Goal: Complete application form: Complete application form

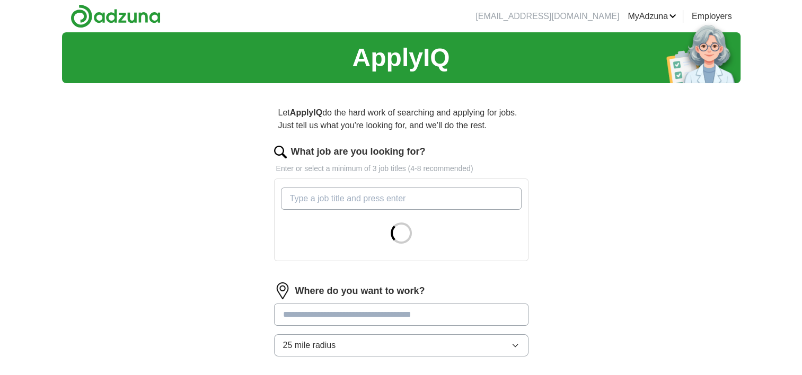
click at [341, 196] on input "What job are you looking for?" at bounding box center [401, 199] width 241 height 22
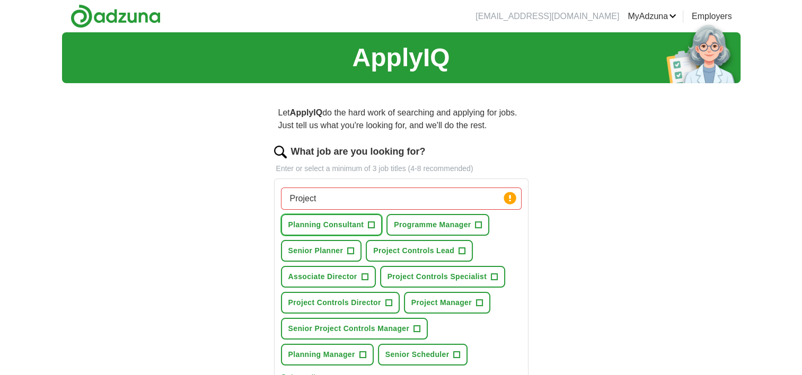
click at [368, 223] on span "+" at bounding box center [371, 225] width 6 height 8
click at [0, 0] on span "×" at bounding box center [0, 0] width 0 height 0
click at [330, 193] on input "Project" at bounding box center [401, 199] width 241 height 22
type input "P"
click at [369, 225] on span "+" at bounding box center [371, 225] width 6 height 8
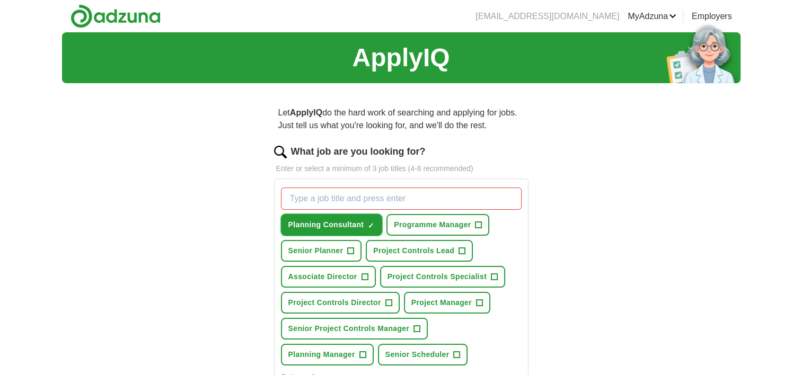
click at [0, 0] on span "×" at bounding box center [0, 0] width 0 height 0
click at [368, 221] on span "+" at bounding box center [371, 225] width 6 height 8
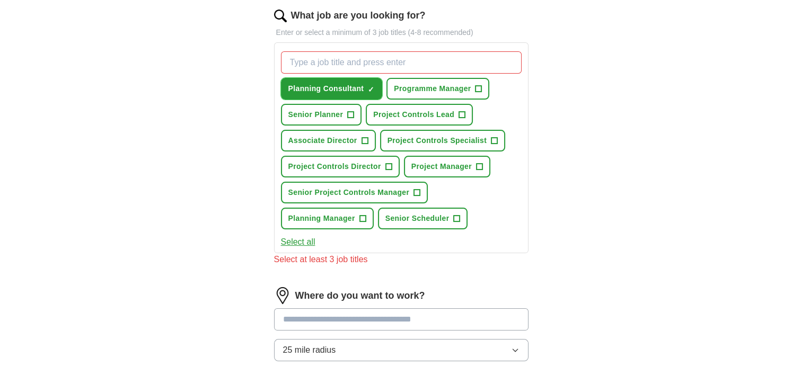
scroll to position [176, 0]
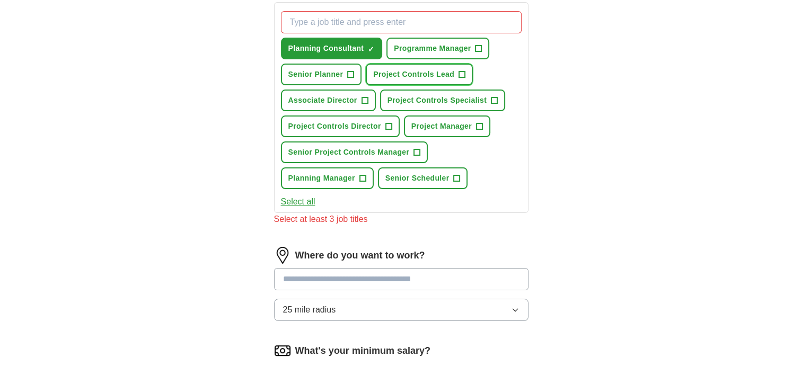
click at [460, 72] on span "+" at bounding box center [462, 74] width 6 height 8
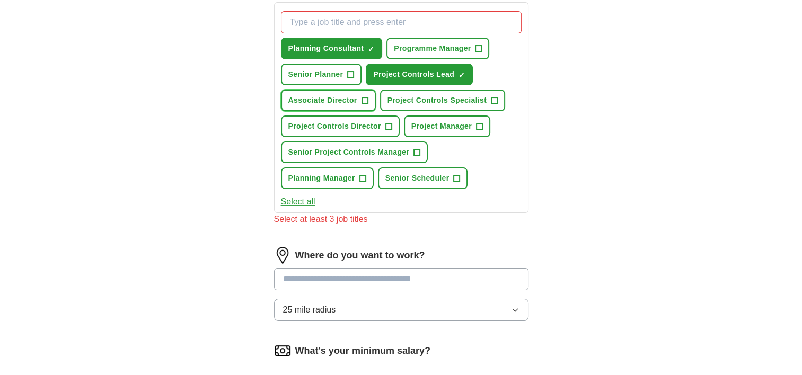
click at [366, 101] on span "+" at bounding box center [364, 100] width 6 height 8
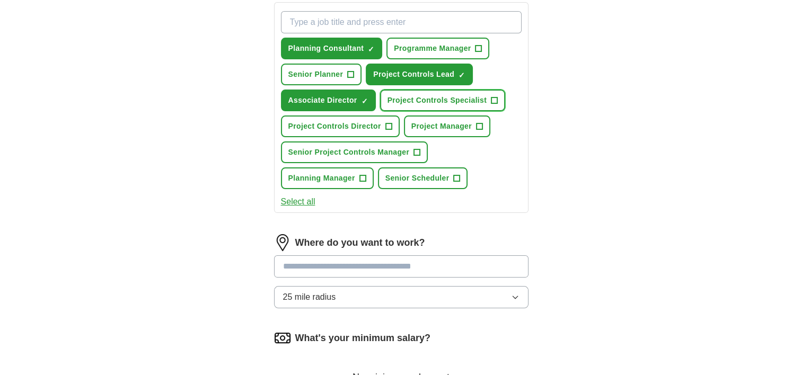
click at [498, 95] on button "Project Controls Specialist +" at bounding box center [443, 101] width 126 height 22
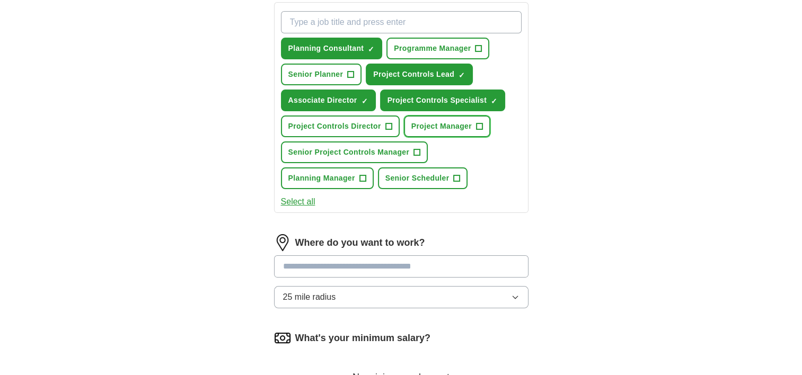
click at [483, 123] on button "Project Manager +" at bounding box center [447, 127] width 86 height 22
click at [388, 122] on span "+" at bounding box center [388, 126] width 6 height 8
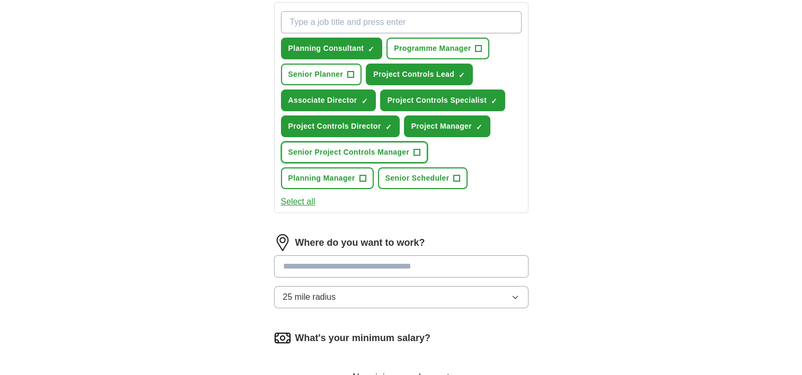
click at [414, 148] on span "+" at bounding box center [417, 152] width 6 height 8
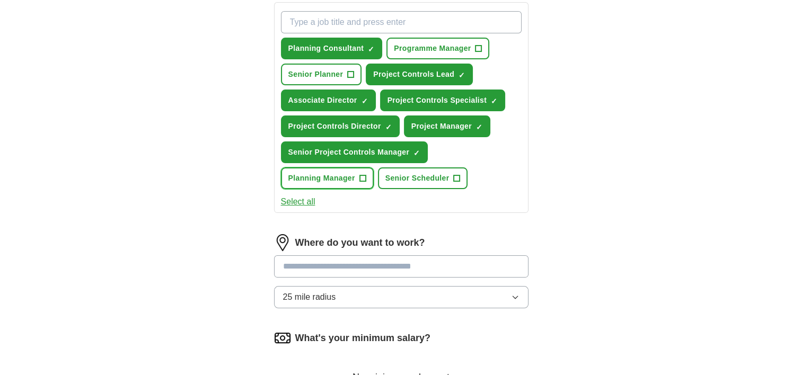
click at [359, 174] on span "+" at bounding box center [362, 178] width 6 height 8
click at [459, 176] on button "Senior Scheduler +" at bounding box center [423, 178] width 90 height 22
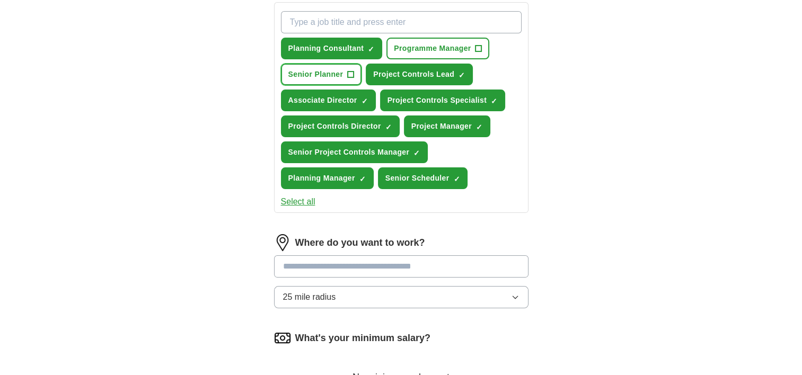
click at [351, 70] on span "+" at bounding box center [351, 74] width 6 height 8
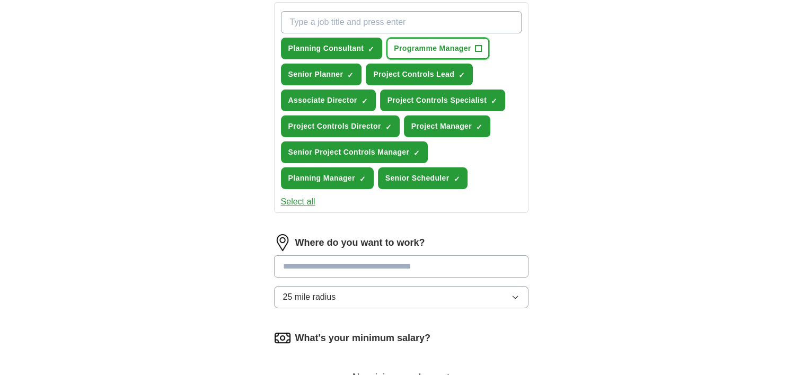
click at [480, 47] on span "+" at bounding box center [478, 49] width 6 height 8
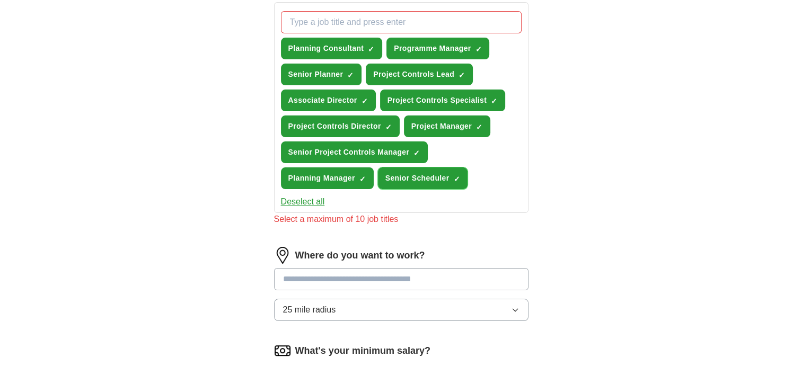
click at [0, 0] on span "×" at bounding box center [0, 0] width 0 height 0
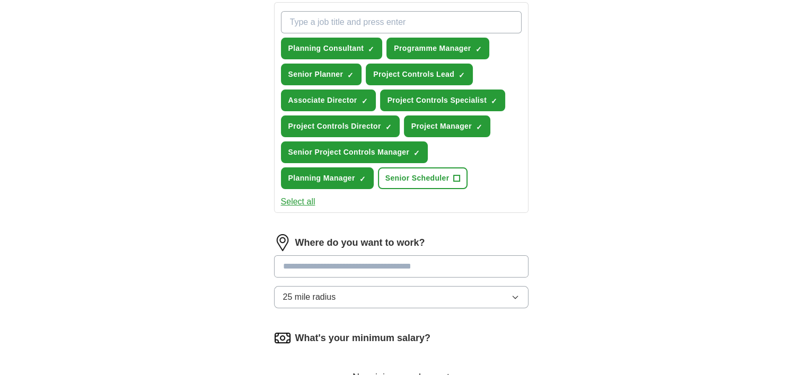
click at [375, 264] on input at bounding box center [401, 266] width 254 height 22
type input "*"
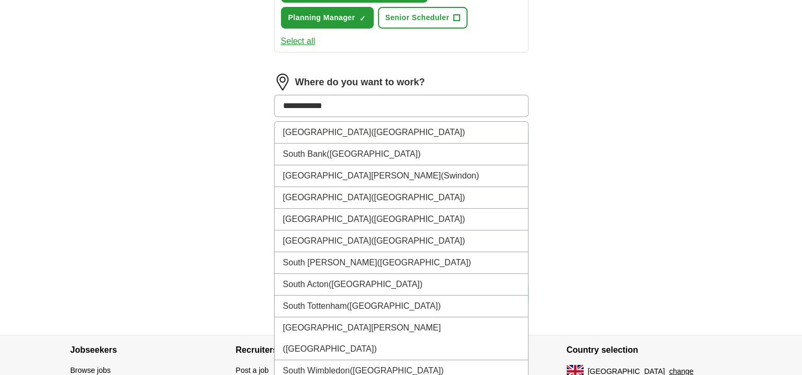
scroll to position [353, 0]
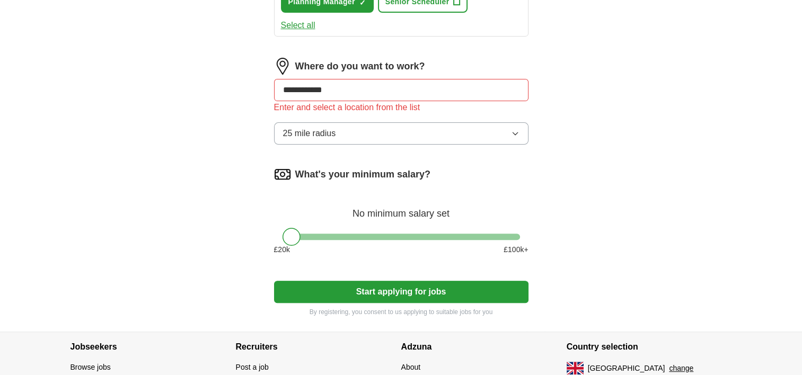
click at [321, 87] on input "**********" at bounding box center [401, 90] width 254 height 22
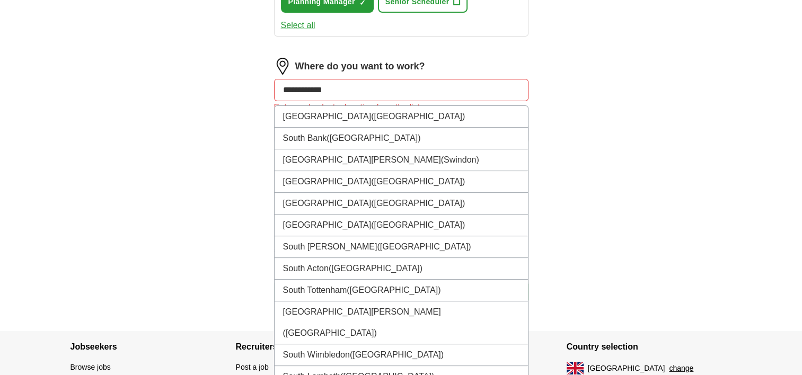
click at [307, 85] on input "**********" at bounding box center [401, 90] width 254 height 22
type input "*"
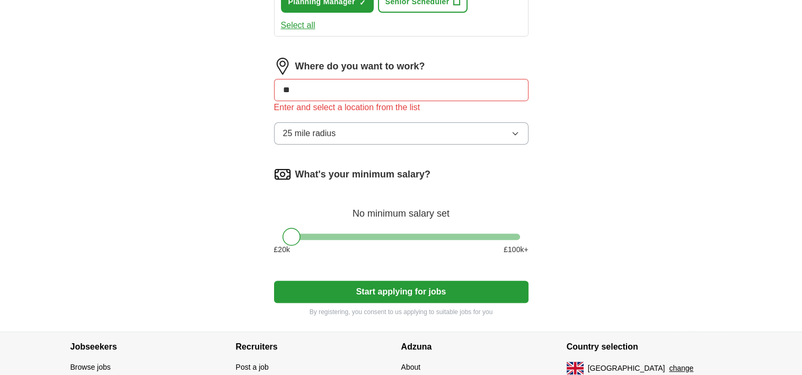
type input "*"
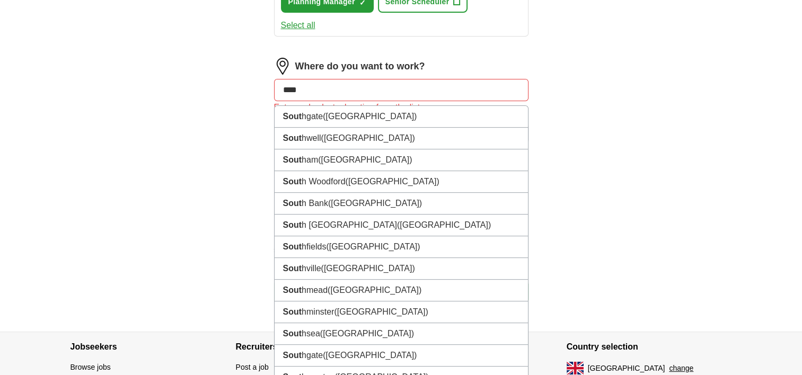
scroll to position [176, 0]
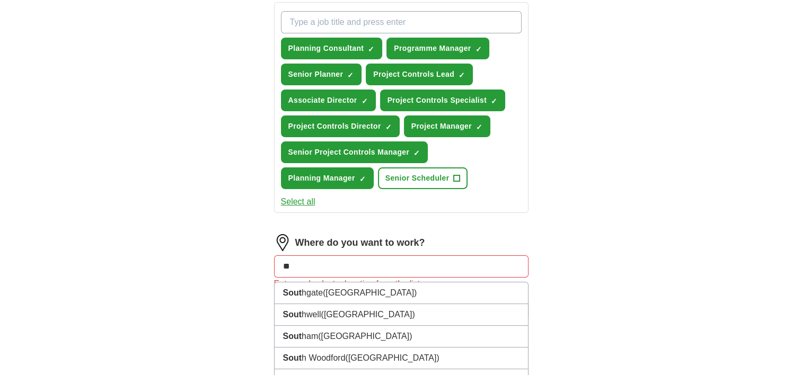
type input "*"
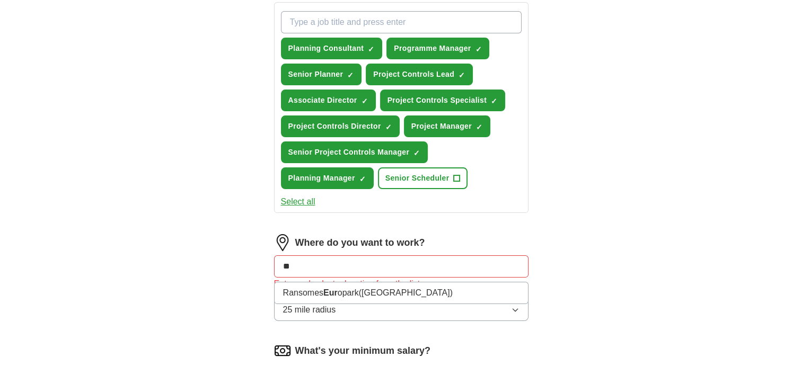
type input "*"
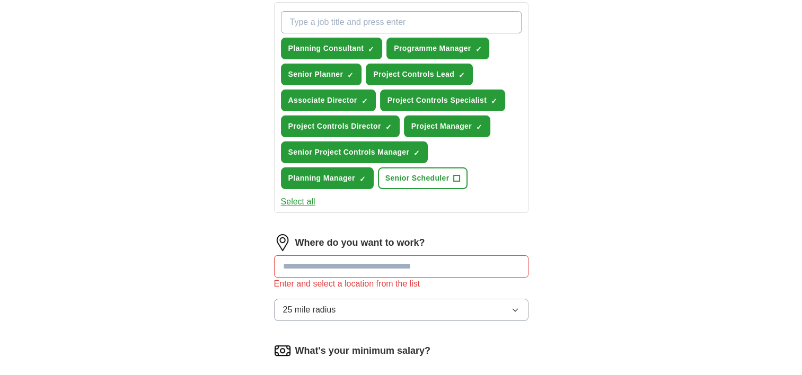
click at [281, 237] on img at bounding box center [282, 242] width 17 height 17
click at [298, 261] on input at bounding box center [401, 266] width 254 height 22
type input "******"
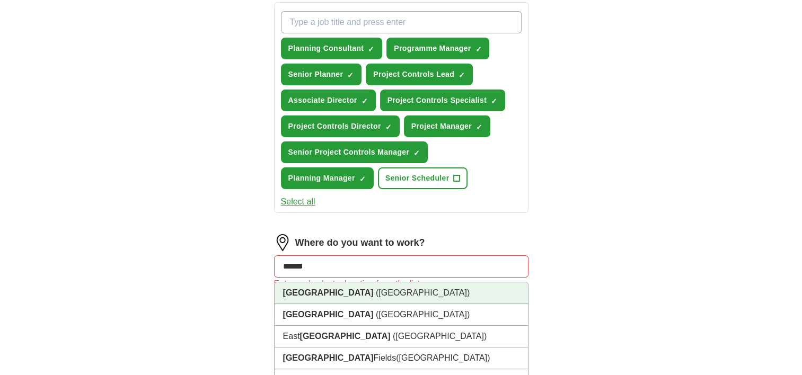
click at [295, 290] on strong "[GEOGRAPHIC_DATA]" at bounding box center [328, 292] width 91 height 9
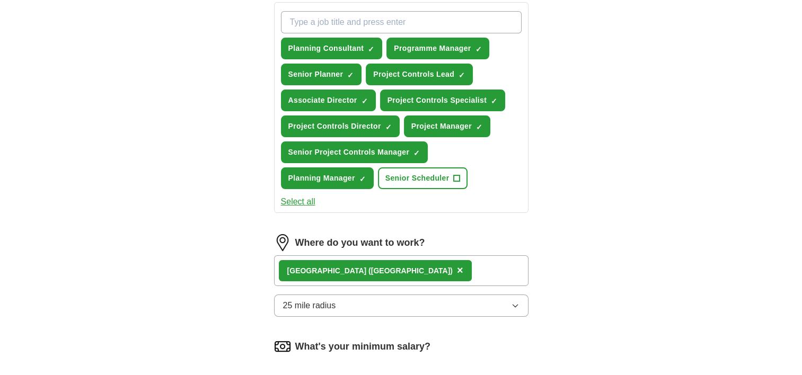
click at [513, 301] on icon "button" at bounding box center [515, 305] width 8 height 8
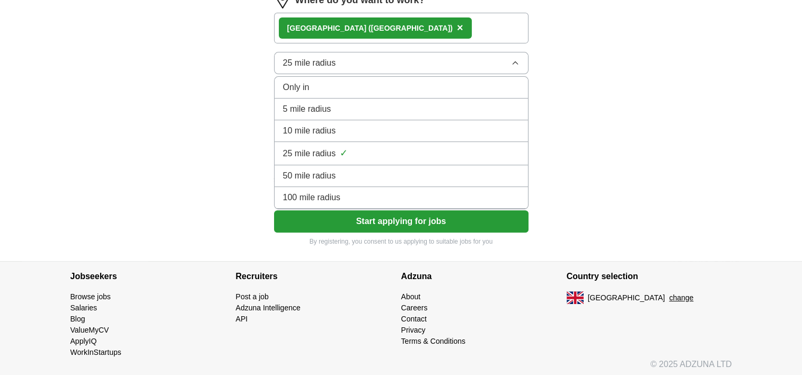
scroll to position [420, 0]
click at [322, 198] on span "100 mile radius" at bounding box center [312, 197] width 58 height 13
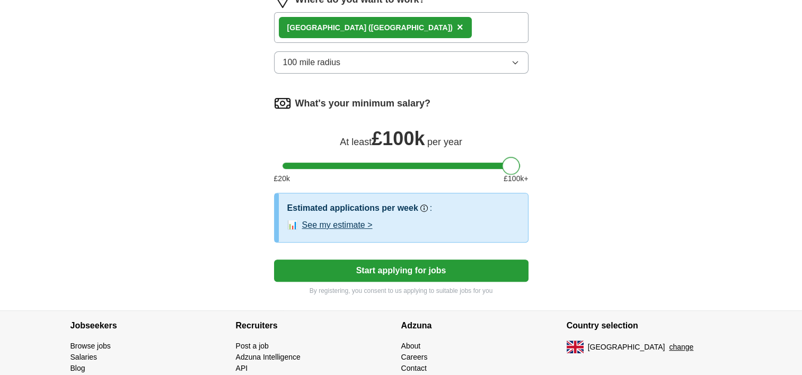
drag, startPoint x: 289, startPoint y: 161, endPoint x: 527, endPoint y: 158, distance: 237.9
click at [527, 158] on div "What's your minimum salary? At least £ 100k per year £ 20 k £ 100 k+" at bounding box center [401, 144] width 254 height 98
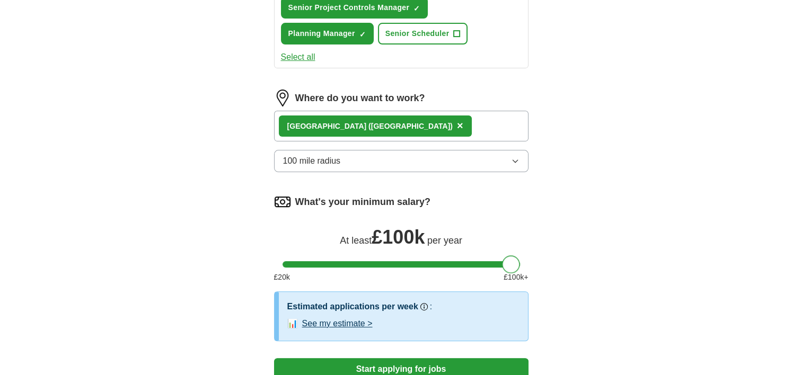
scroll to position [292, 0]
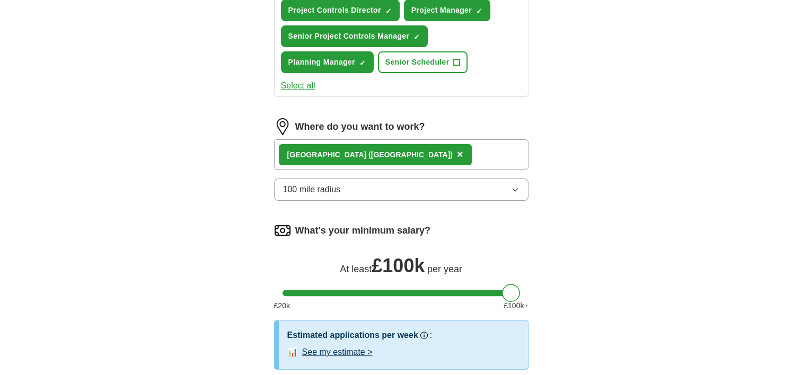
click at [374, 149] on div "[GEOGRAPHIC_DATA] ([GEOGRAPHIC_DATA]) ×" at bounding box center [401, 154] width 254 height 31
click at [361, 162] on div "[GEOGRAPHIC_DATA] ([GEOGRAPHIC_DATA]) ×" at bounding box center [401, 154] width 254 height 31
click at [457, 148] on span "×" at bounding box center [460, 154] width 6 height 12
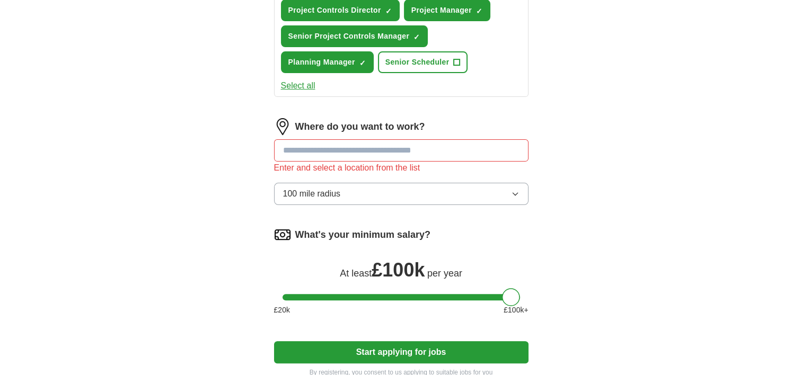
click at [341, 147] on input at bounding box center [401, 150] width 254 height 22
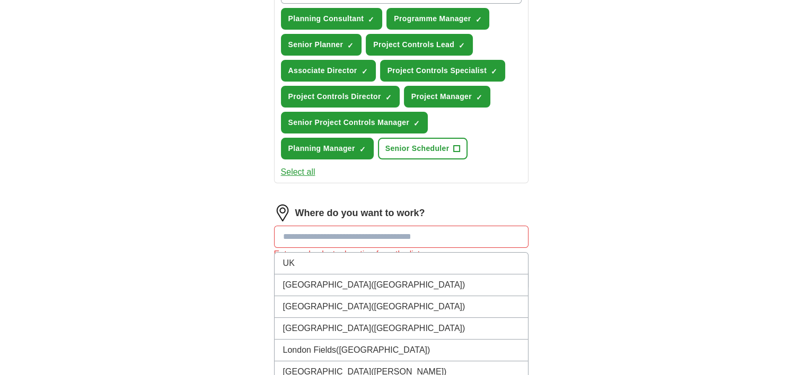
scroll to position [0, 0]
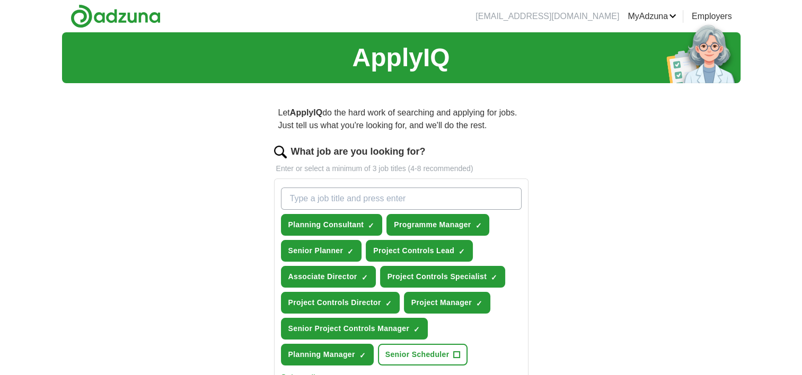
click at [301, 196] on input "What job are you looking for?" at bounding box center [401, 199] width 241 height 22
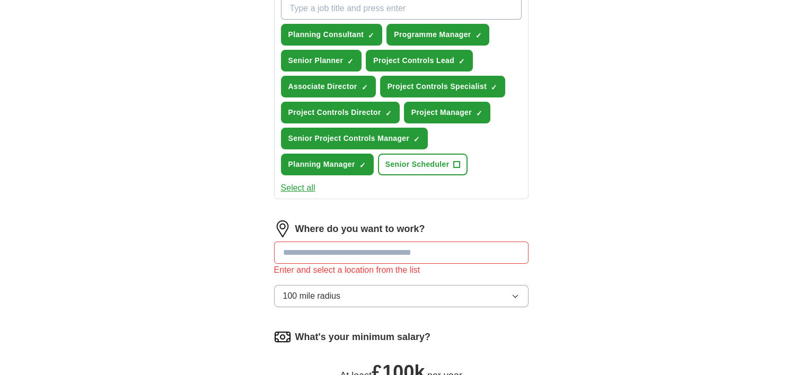
scroll to position [353, 0]
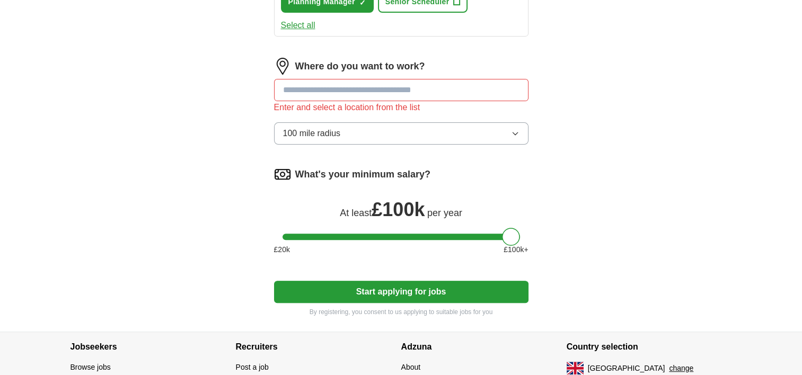
click at [284, 91] on input at bounding box center [401, 90] width 254 height 22
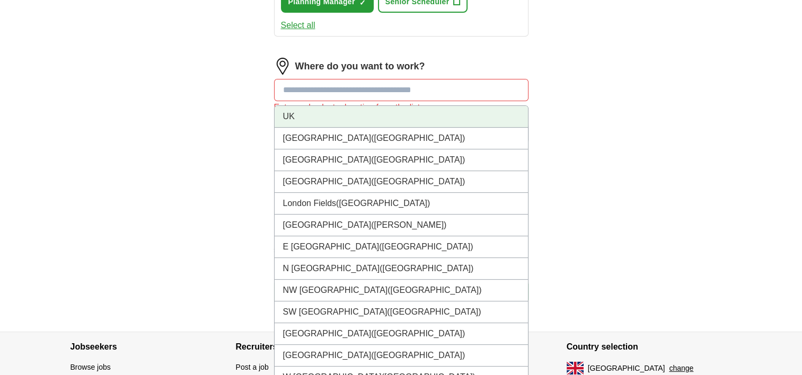
click at [288, 110] on li "UK" at bounding box center [400, 117] width 253 height 22
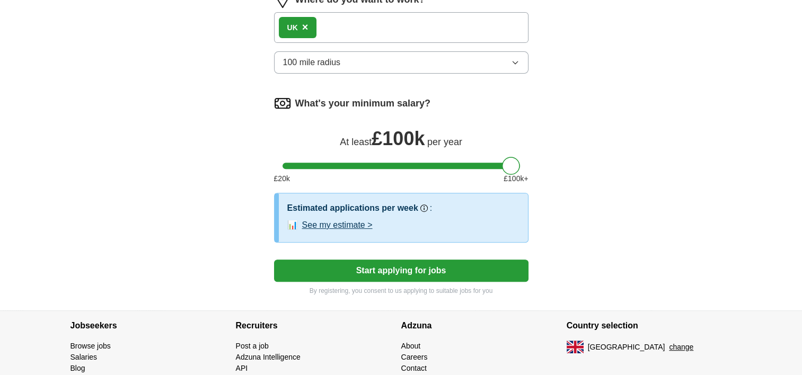
scroll to position [469, 0]
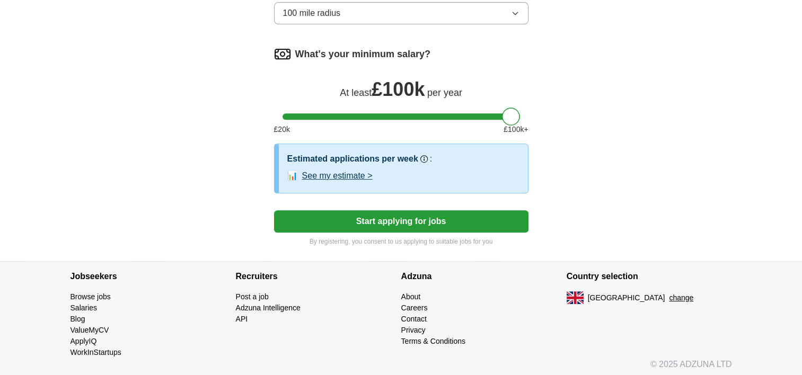
click at [385, 216] on button "Start applying for jobs" at bounding box center [401, 221] width 254 height 22
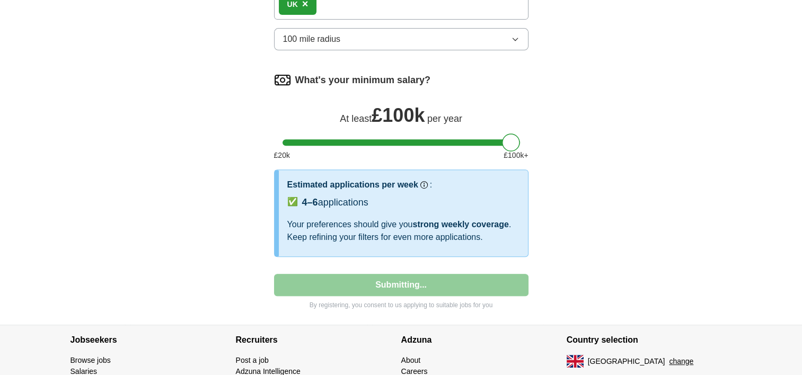
select select "**"
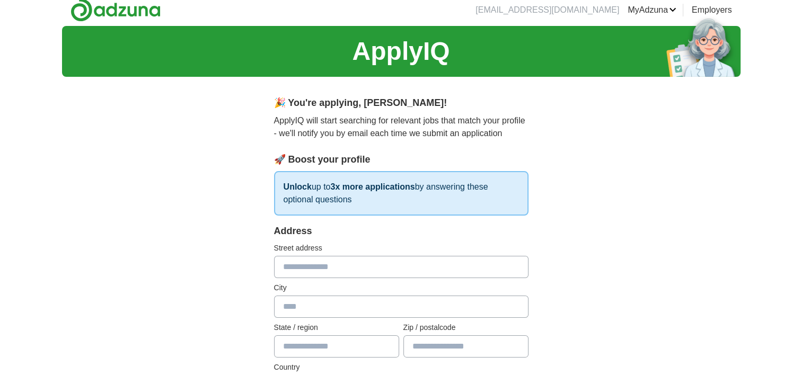
scroll to position [0, 0]
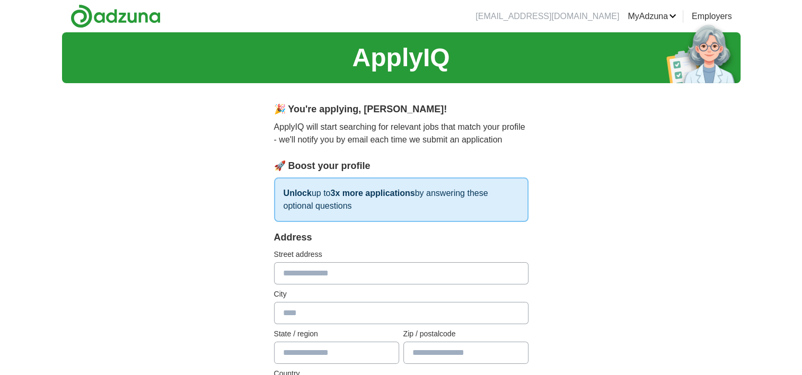
click at [292, 274] on input "text" at bounding box center [401, 273] width 254 height 22
type input "**********"
type input "****"
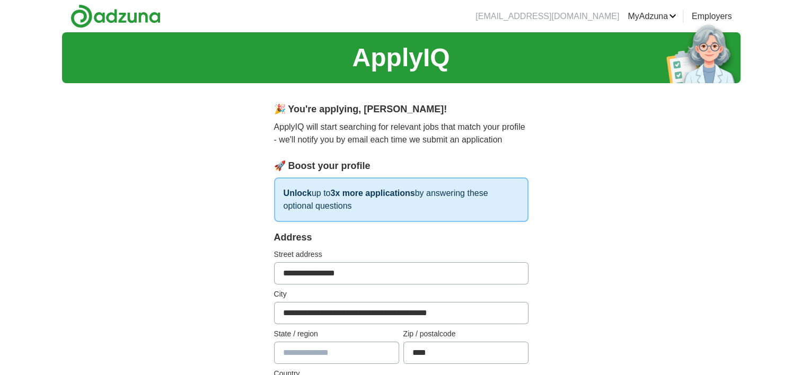
select select "**"
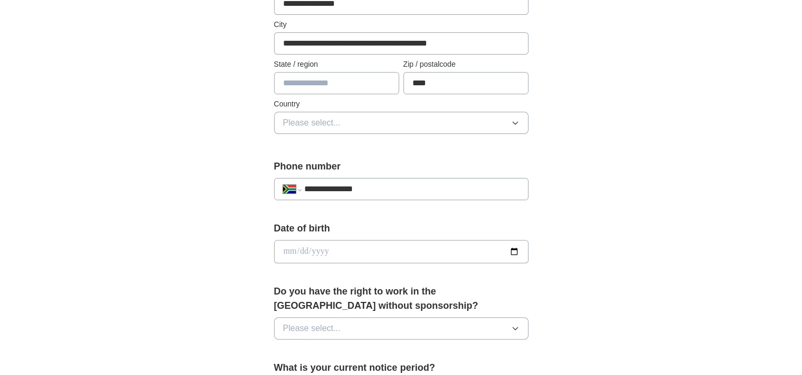
type input "**********"
click at [342, 254] on input "date" at bounding box center [401, 251] width 254 height 23
click at [322, 248] on input "date" at bounding box center [401, 251] width 254 height 23
click at [299, 252] on input "date" at bounding box center [401, 251] width 254 height 23
click at [332, 242] on input "date" at bounding box center [401, 251] width 254 height 23
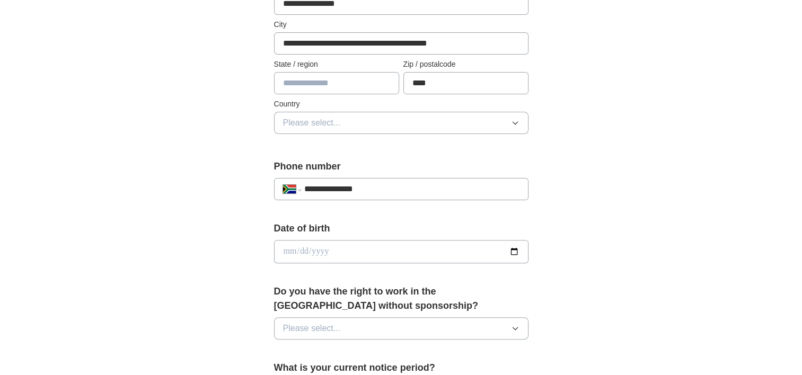
click at [330, 250] on input "date" at bounding box center [401, 251] width 254 height 23
click at [324, 251] on input "date" at bounding box center [401, 251] width 254 height 23
type input "**********"
click at [233, 270] on div "**********" at bounding box center [401, 267] width 339 height 891
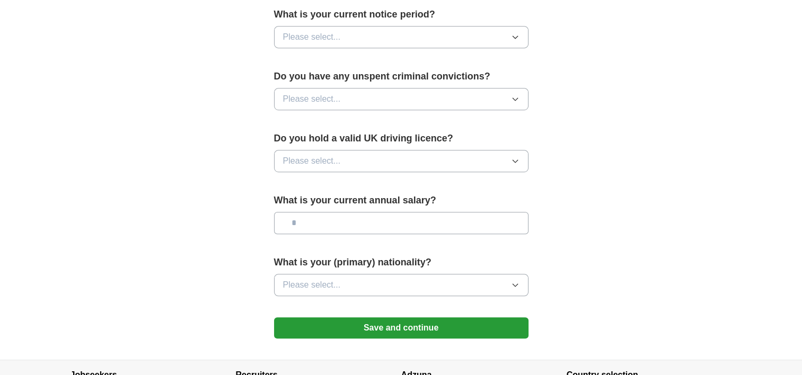
scroll to position [447, 0]
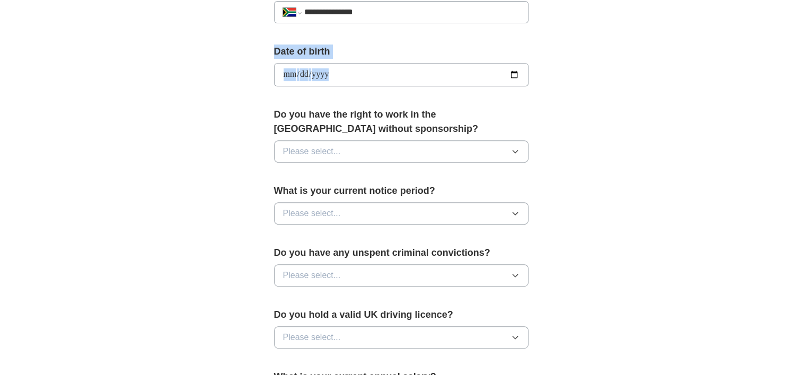
click at [349, 149] on button "Please select..." at bounding box center [401, 151] width 254 height 22
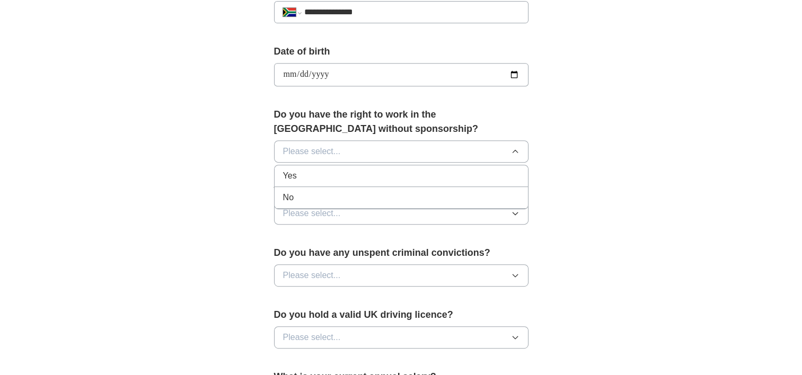
click at [309, 187] on li "No" at bounding box center [400, 198] width 253 height 22
click at [326, 210] on span "Please select..." at bounding box center [312, 213] width 58 height 13
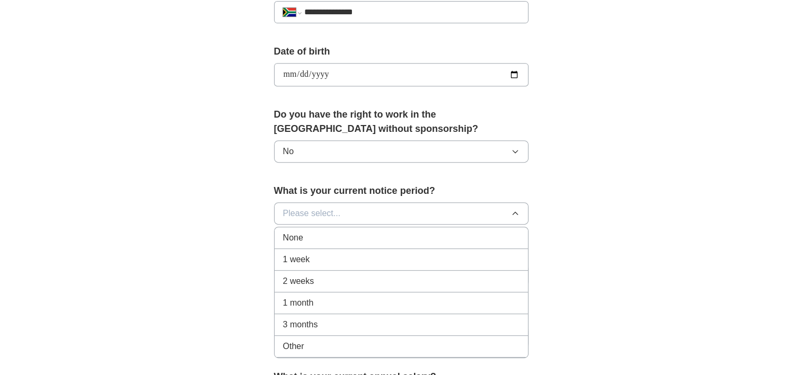
click at [301, 301] on span "1 month" at bounding box center [298, 303] width 31 height 13
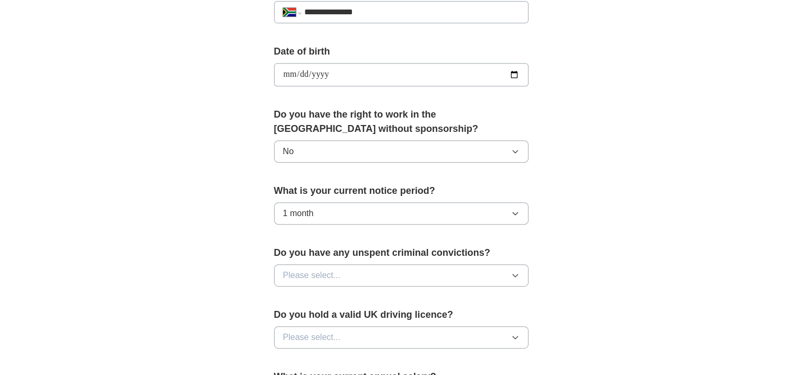
click at [318, 273] on span "Please select..." at bounding box center [312, 275] width 58 height 13
click at [294, 315] on div "No" at bounding box center [401, 321] width 236 height 13
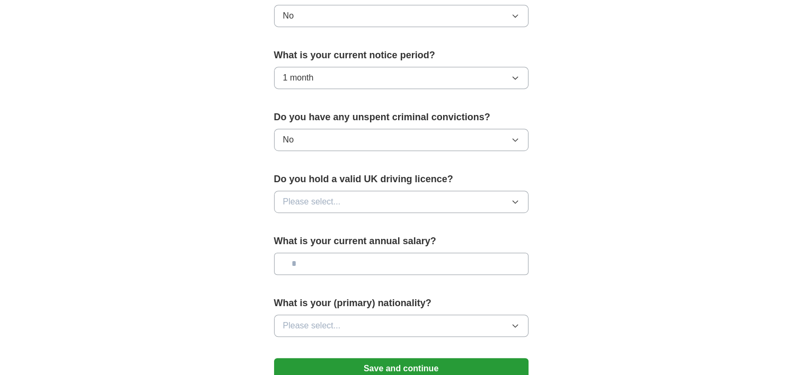
scroll to position [623, 0]
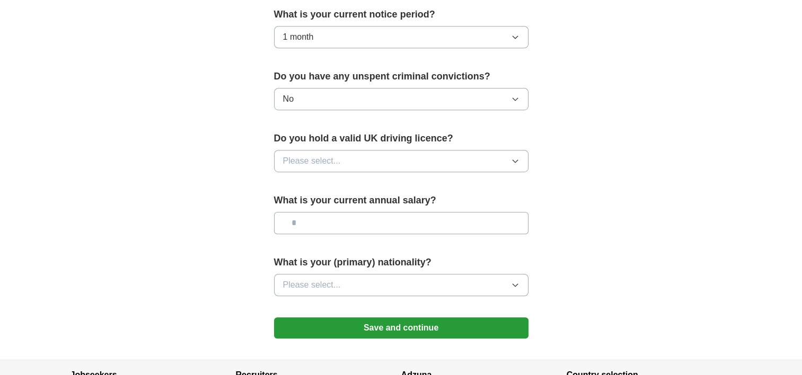
click at [338, 168] on button "Please select..." at bounding box center [401, 161] width 254 height 22
click at [315, 210] on div "No" at bounding box center [401, 207] width 236 height 13
click at [322, 155] on button "No" at bounding box center [401, 161] width 254 height 22
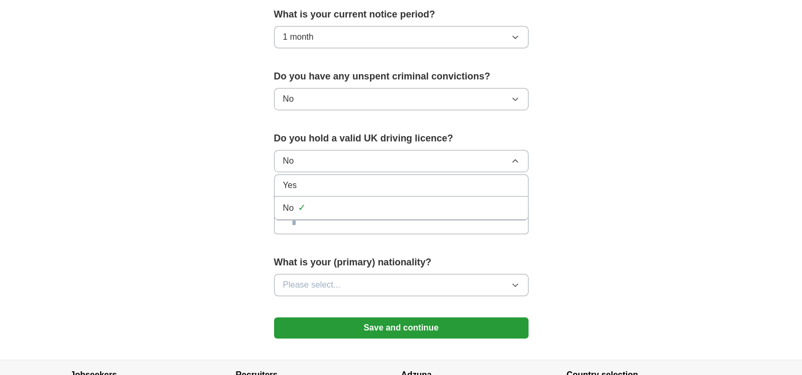
click at [313, 182] on div "Yes" at bounding box center [401, 185] width 236 height 13
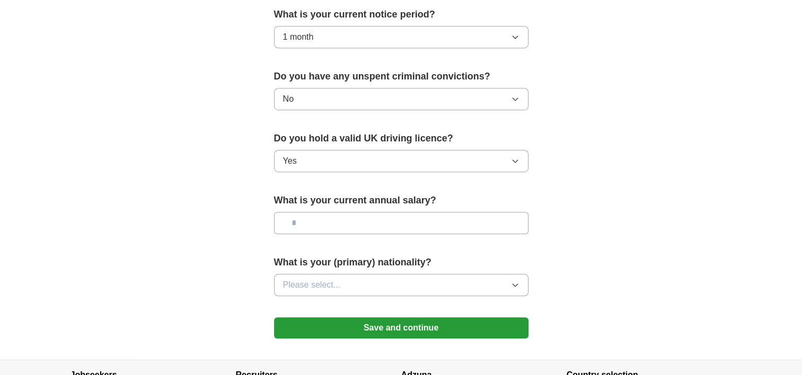
click at [309, 218] on input "text" at bounding box center [401, 223] width 254 height 22
paste input "*******"
click at [305, 282] on span "Please select..." at bounding box center [312, 285] width 58 height 13
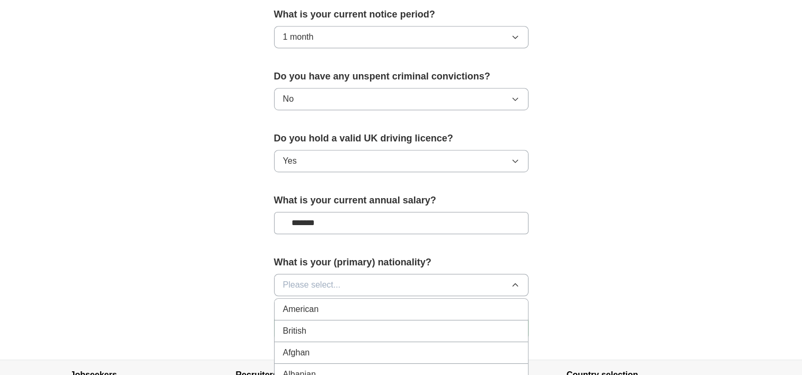
click at [325, 222] on input "*******" at bounding box center [401, 223] width 254 height 22
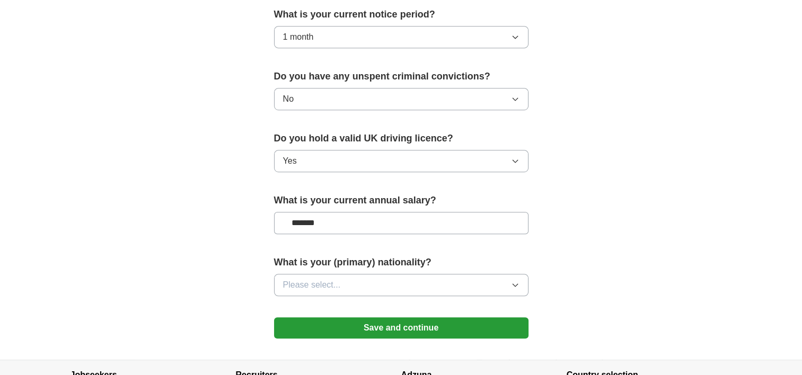
type input "*******"
click at [383, 288] on button "Please select..." at bounding box center [401, 285] width 254 height 22
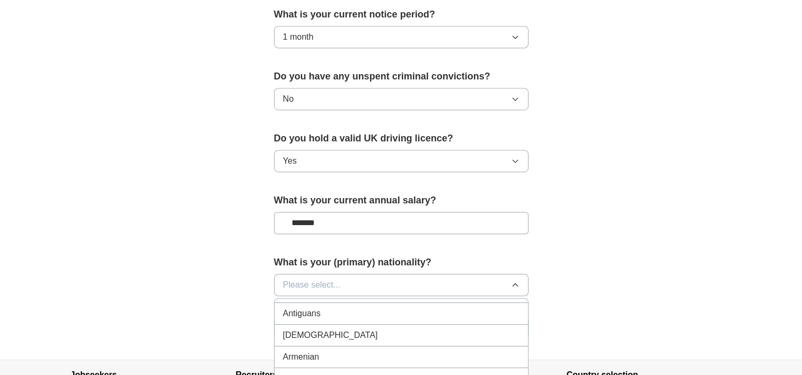
scroll to position [176, 0]
click at [292, 281] on span "Please select..." at bounding box center [312, 285] width 58 height 13
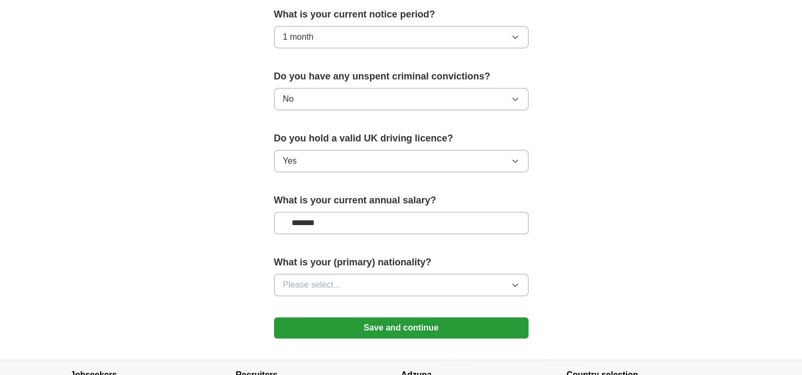
click at [321, 289] on button "Please select..." at bounding box center [401, 285] width 254 height 22
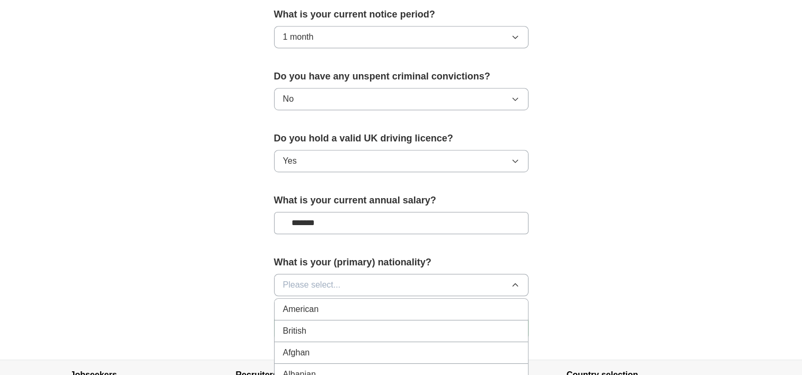
click at [307, 286] on span "Please select..." at bounding box center [312, 285] width 58 height 13
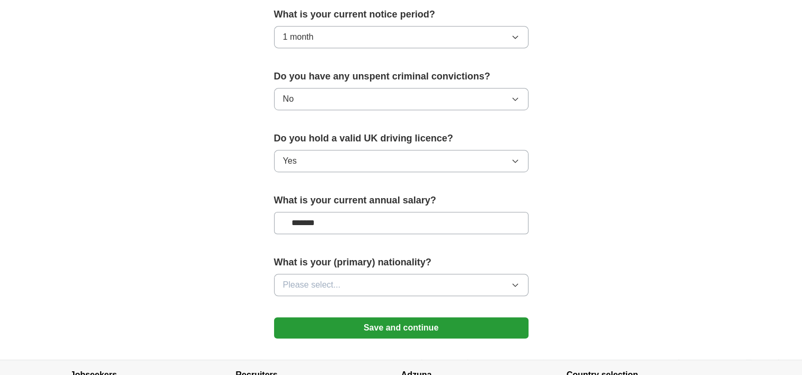
click at [307, 286] on span "Please select..." at bounding box center [312, 285] width 58 height 13
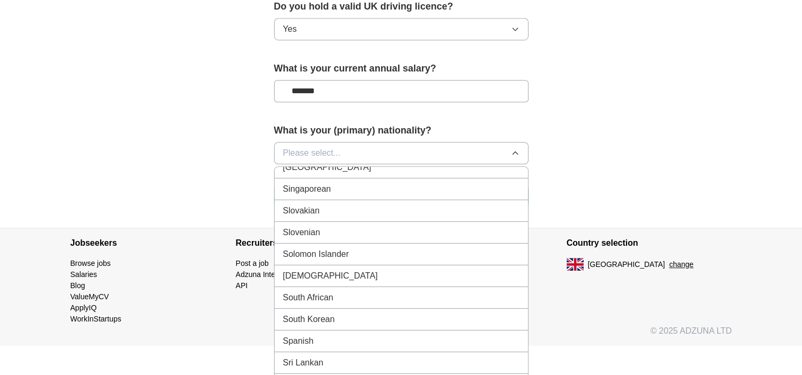
scroll to position [3411, 0]
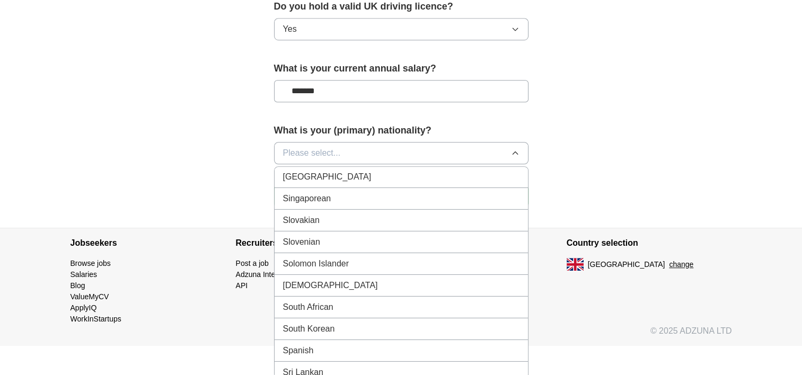
click at [303, 301] on span "South African" at bounding box center [308, 307] width 50 height 13
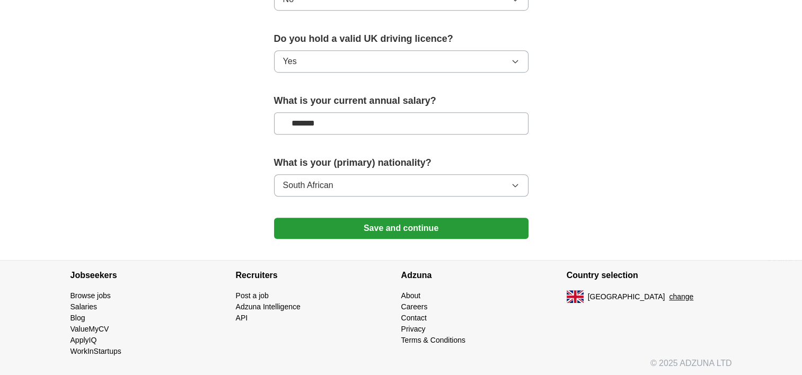
click at [397, 225] on button "Save and continue" at bounding box center [401, 228] width 254 height 21
